Goal: Transaction & Acquisition: Purchase product/service

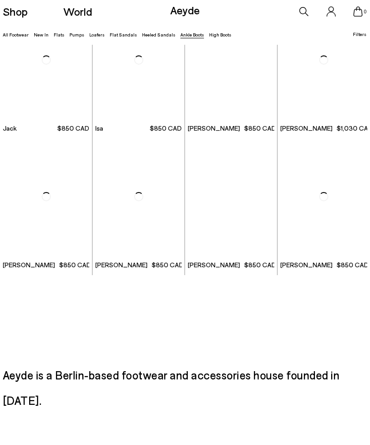
scroll to position [955, 0]
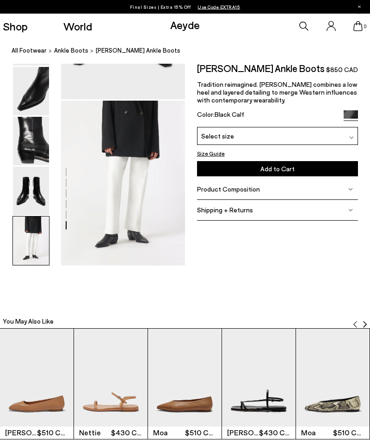
scroll to position [734, 0]
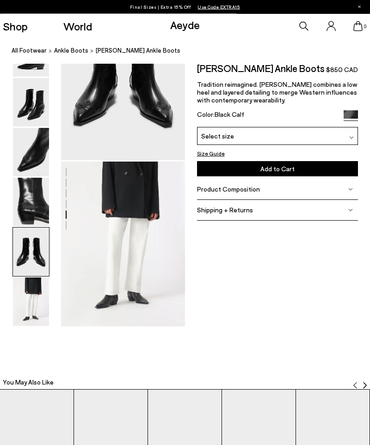
click at [67, 50] on span "Ankle Boots" at bounding box center [71, 50] width 34 height 7
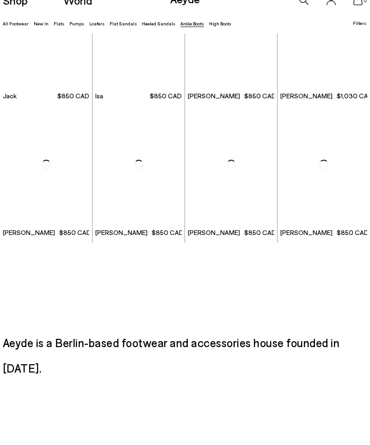
scroll to position [1021, 0]
